Goal: Task Accomplishment & Management: Use online tool/utility

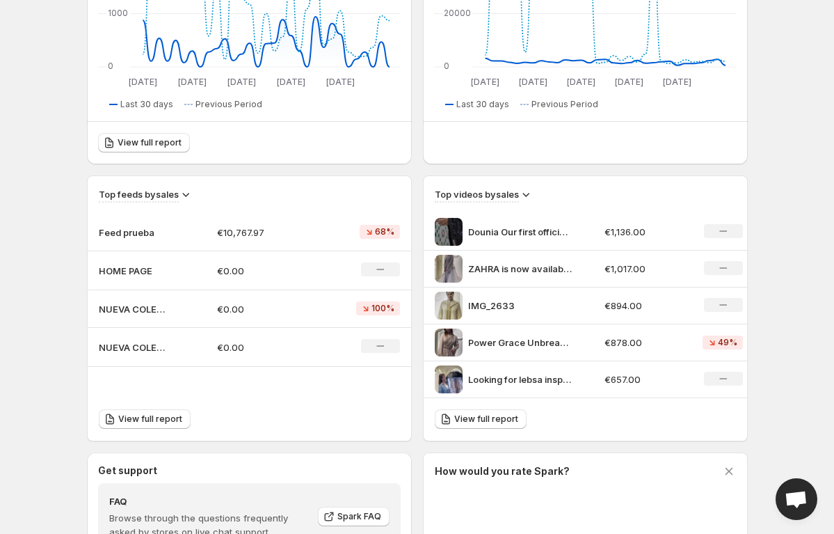
scroll to position [317, 0]
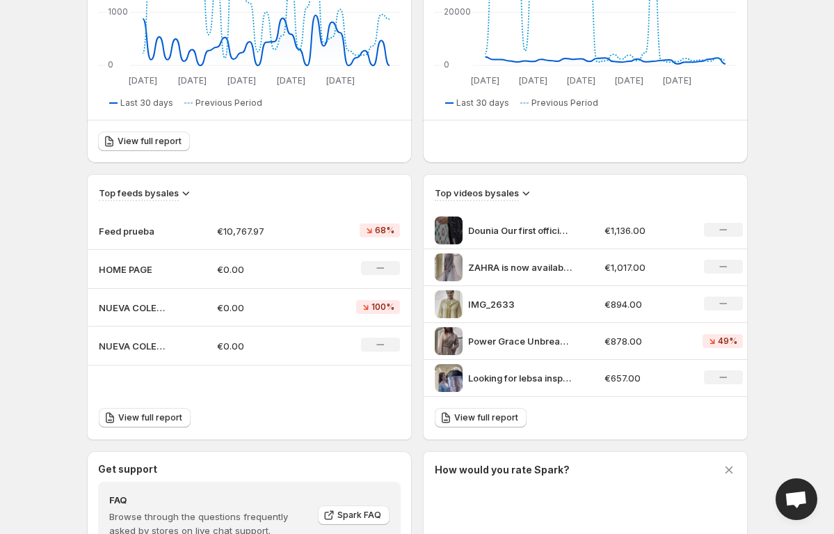
click at [257, 234] on p "€10,767.97" at bounding box center [265, 231] width 97 height 14
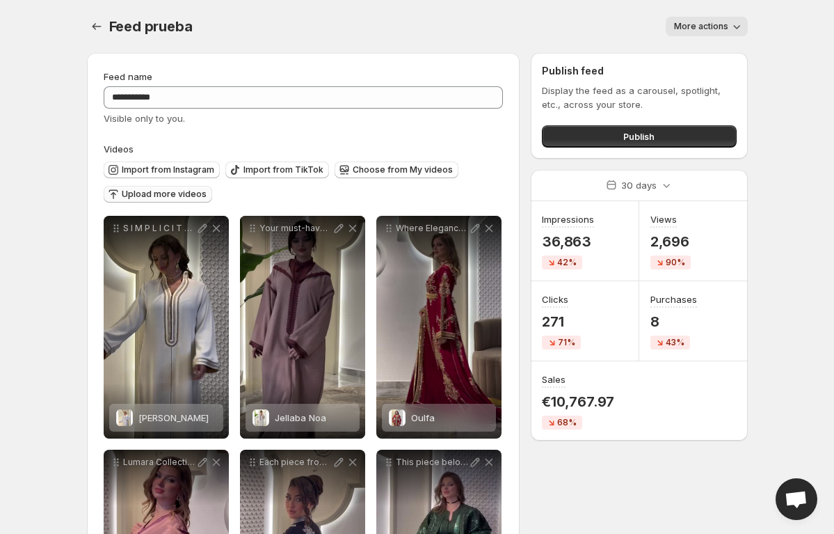
click at [169, 195] on span "Upload more videos" at bounding box center [164, 194] width 85 height 11
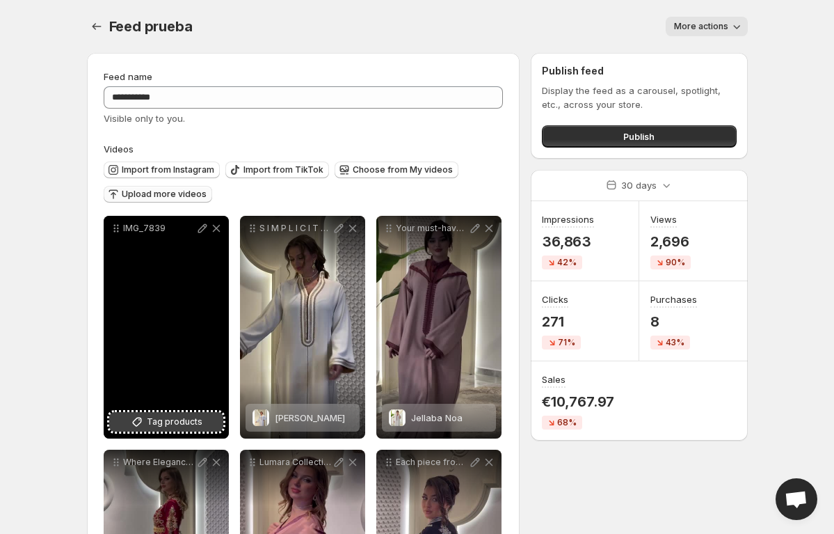
click at [132, 426] on icon at bounding box center [137, 422] width 14 height 14
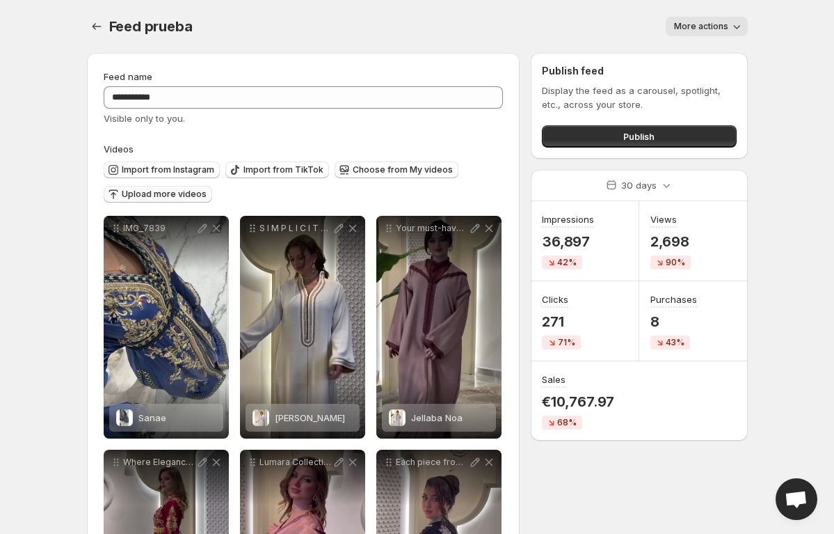
click at [182, 198] on span "Upload more videos" at bounding box center [164, 194] width 85 height 11
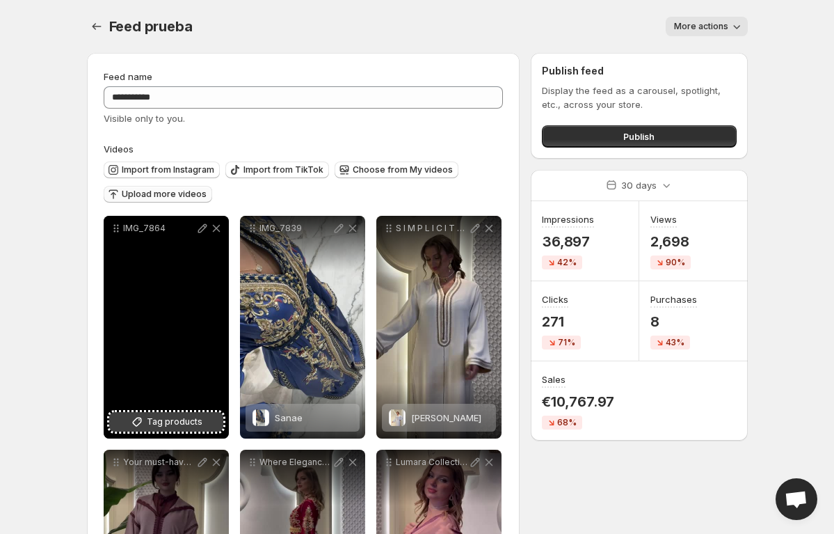
click at [140, 424] on icon at bounding box center [137, 422] width 14 height 14
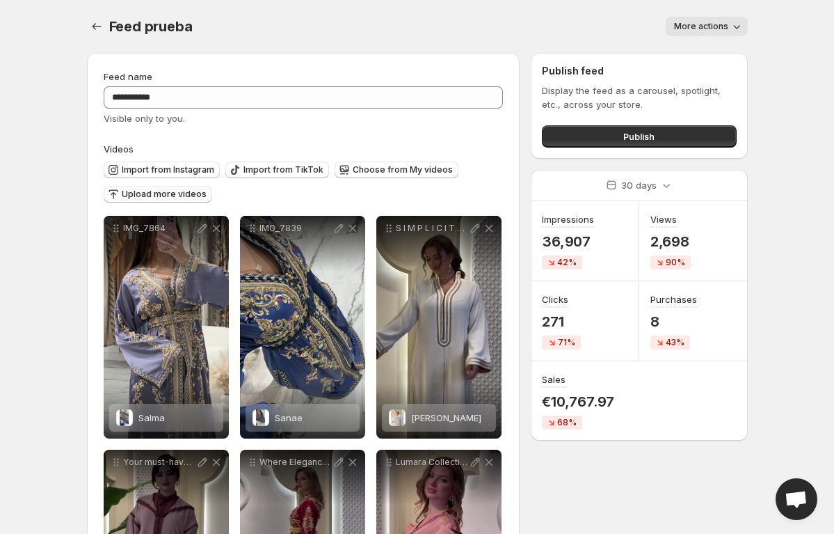
click at [127, 193] on span "Upload more videos" at bounding box center [164, 194] width 85 height 11
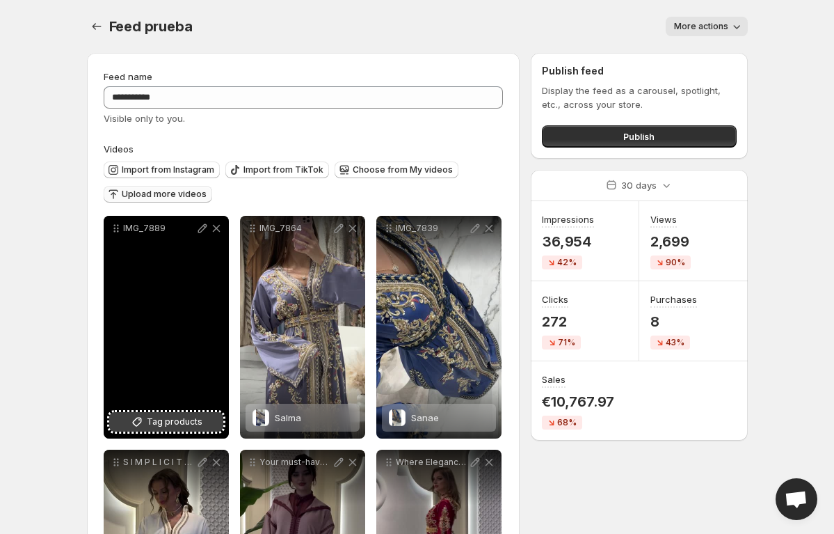
click at [133, 413] on button "Tag products" at bounding box center [166, 421] width 114 height 19
